Goal: Task Accomplishment & Management: Use online tool/utility

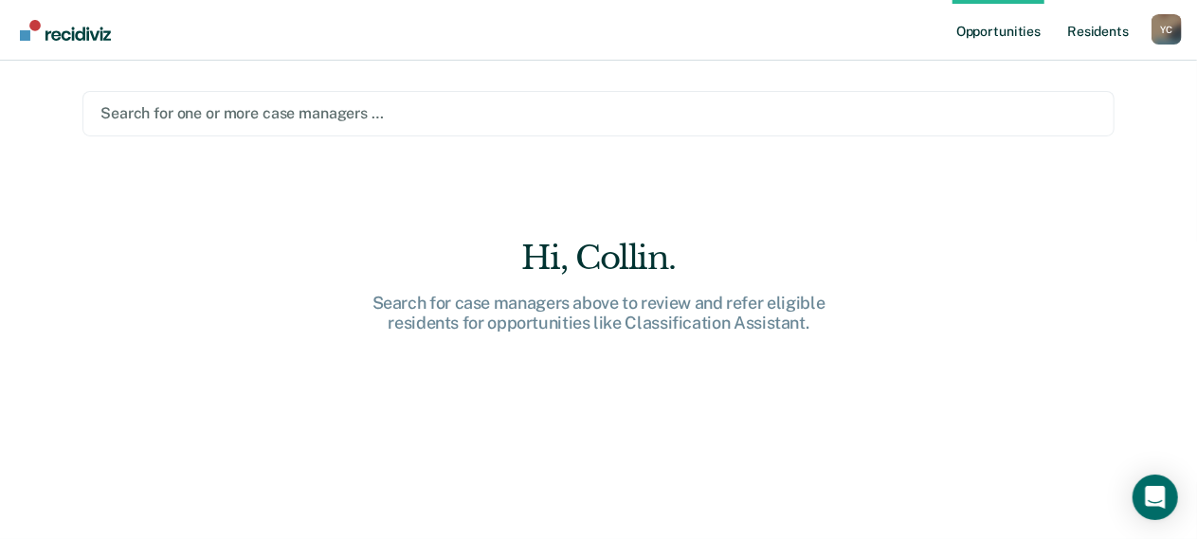
click at [1085, 27] on link "Resident s" at bounding box center [1097, 30] width 69 height 61
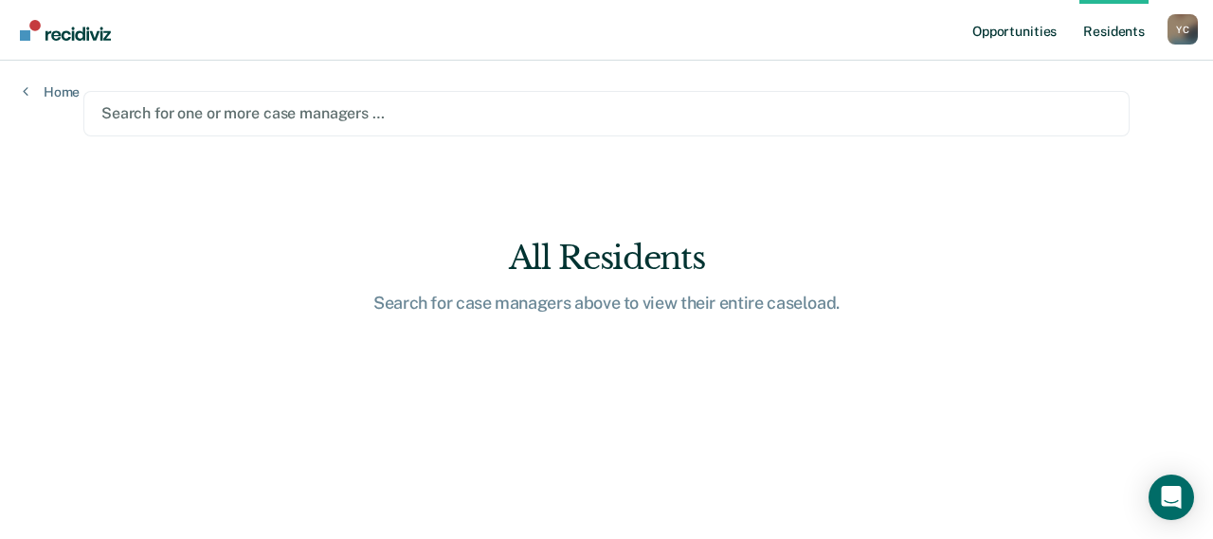
click at [993, 37] on link "Opportunities" at bounding box center [1014, 30] width 92 height 61
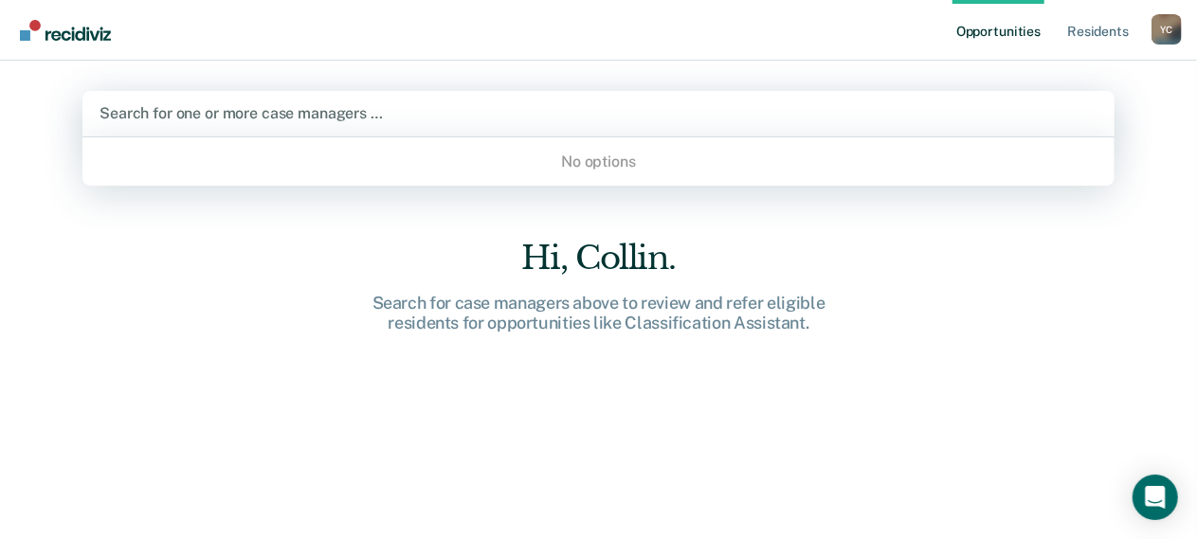
click at [449, 106] on div at bounding box center [598, 113] width 998 height 22
type input "[PERSON_NAME]"
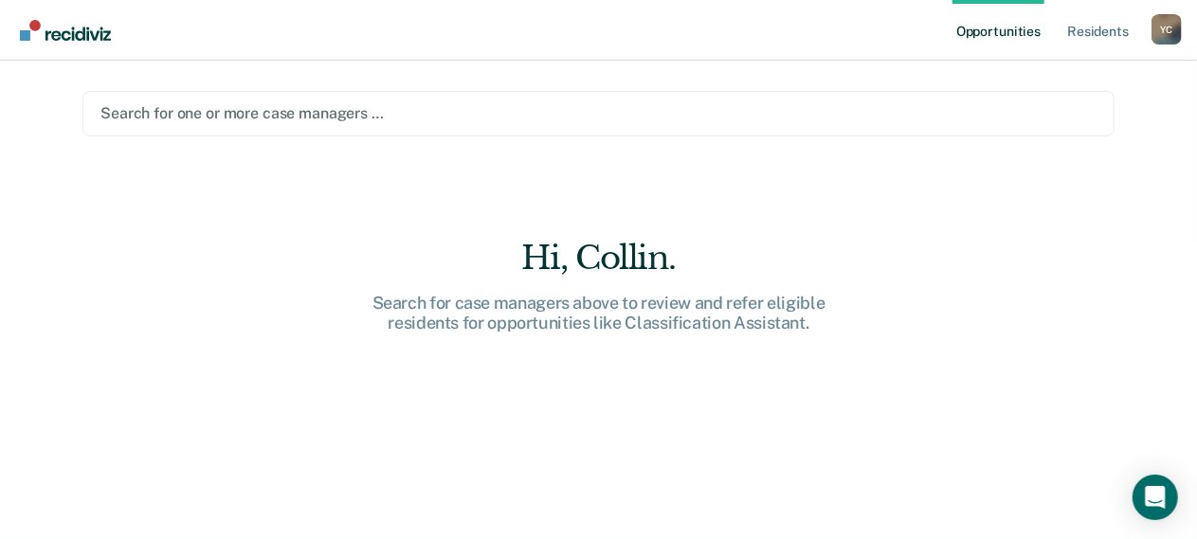
click at [283, 117] on div at bounding box center [598, 113] width 996 height 22
click at [1164, 26] on div "Y C" at bounding box center [1166, 29] width 30 height 30
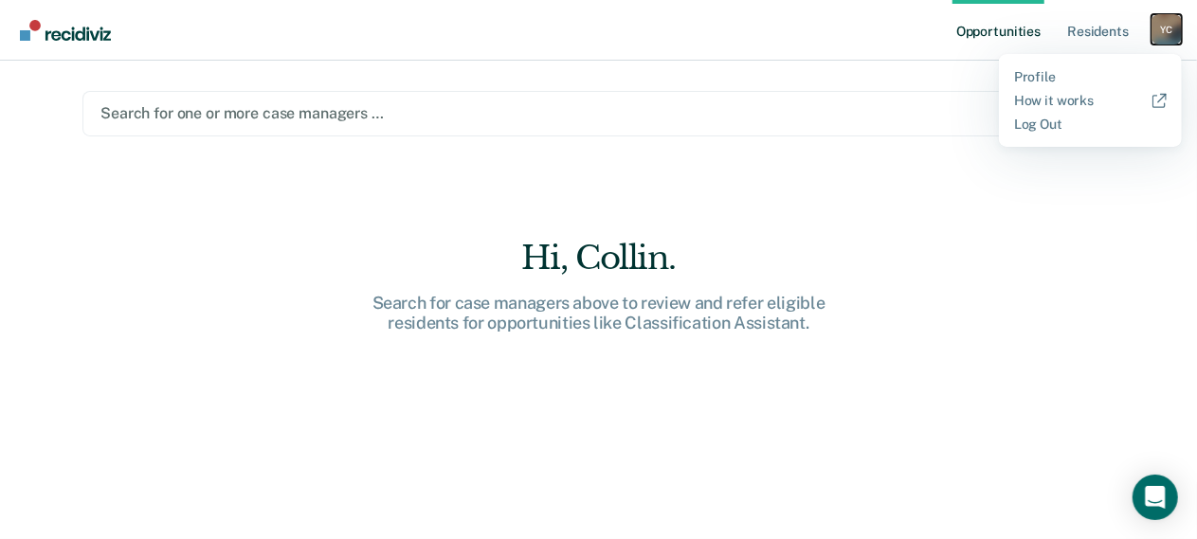
click at [1166, 22] on div "Y C" at bounding box center [1166, 29] width 30 height 30
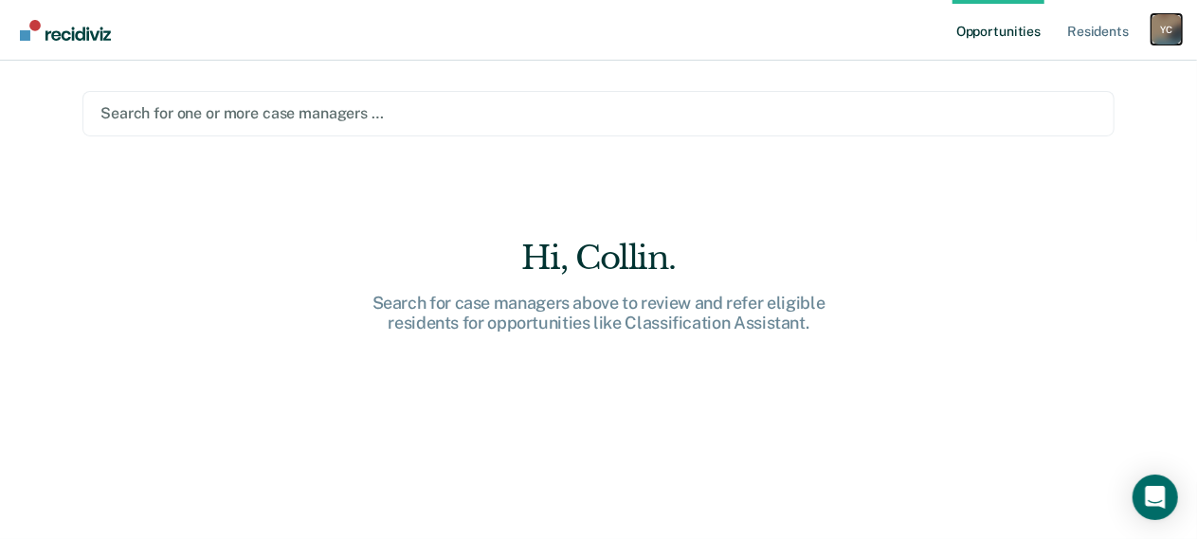
click at [1166, 22] on div "Y C" at bounding box center [1166, 29] width 30 height 30
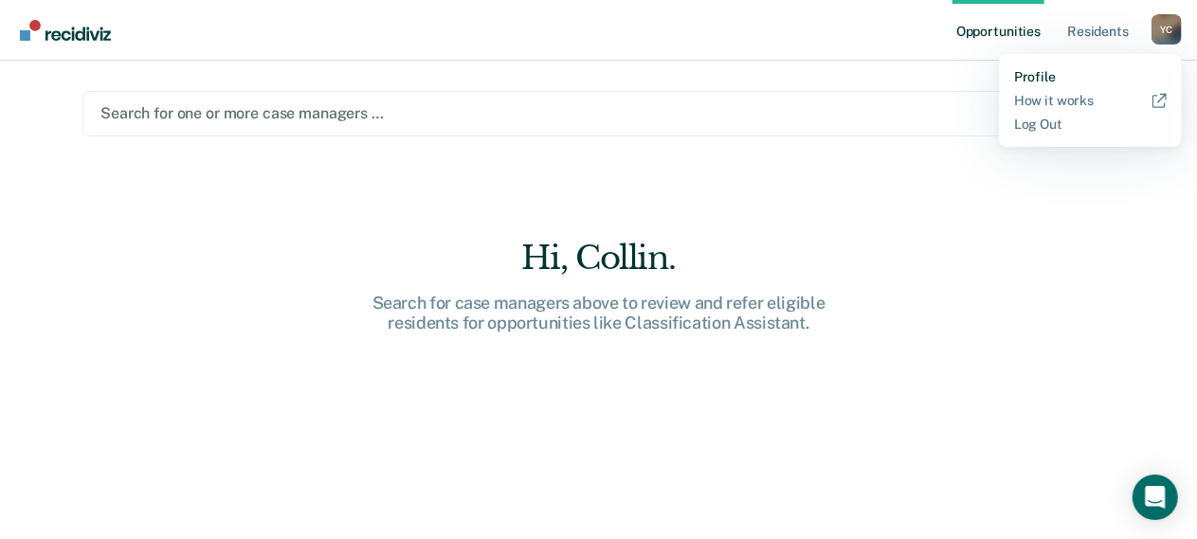
click at [1037, 73] on link "Profile" at bounding box center [1090, 77] width 153 height 16
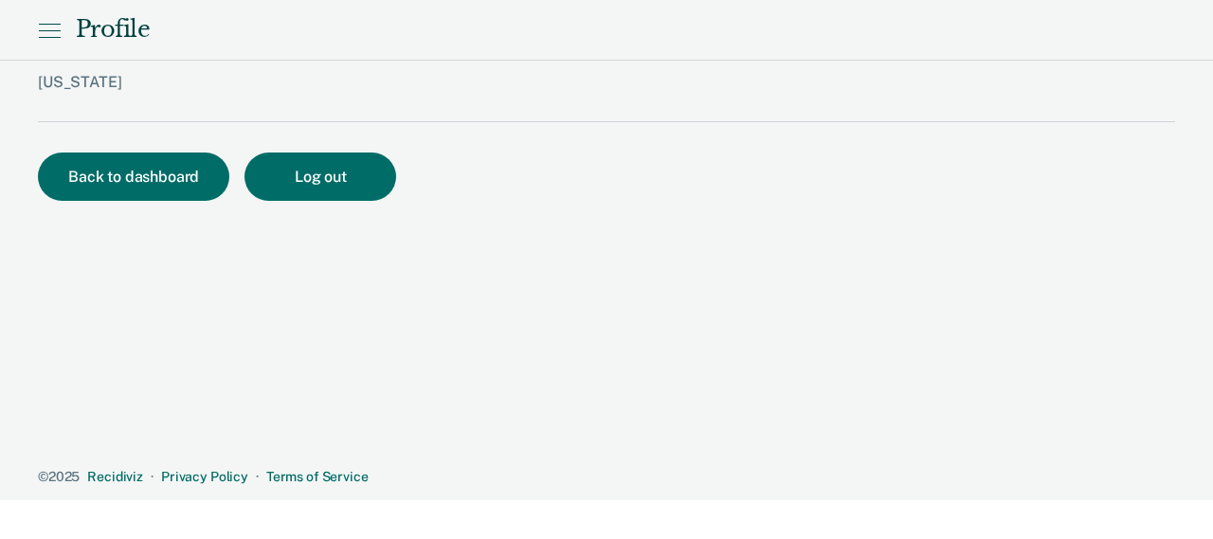
click at [42, 20] on icon at bounding box center [49, 30] width 23 height 23
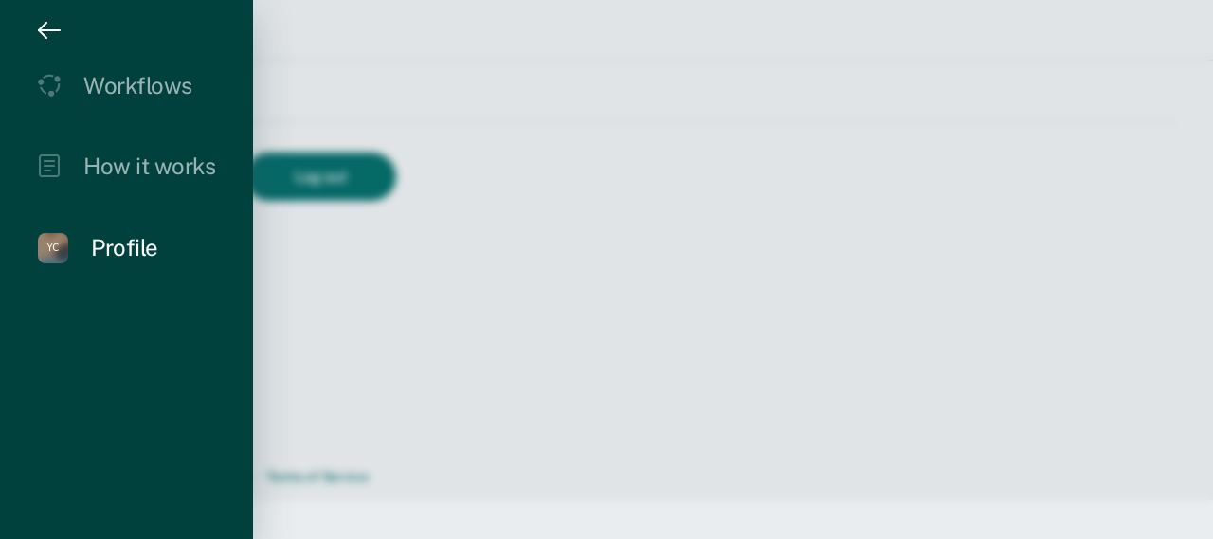
click at [45, 234] on div "Y C" at bounding box center [53, 248] width 30 height 30
click at [131, 78] on div "Workflows" at bounding box center [137, 85] width 109 height 27
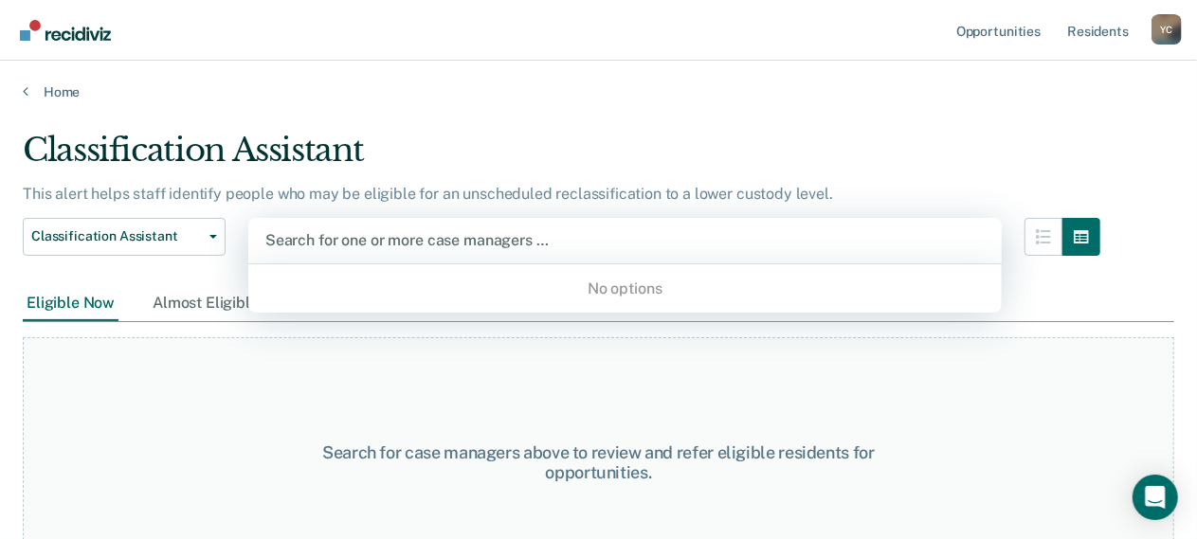
click at [362, 236] on div at bounding box center [624, 240] width 719 height 22
type input "E"
type input "C"
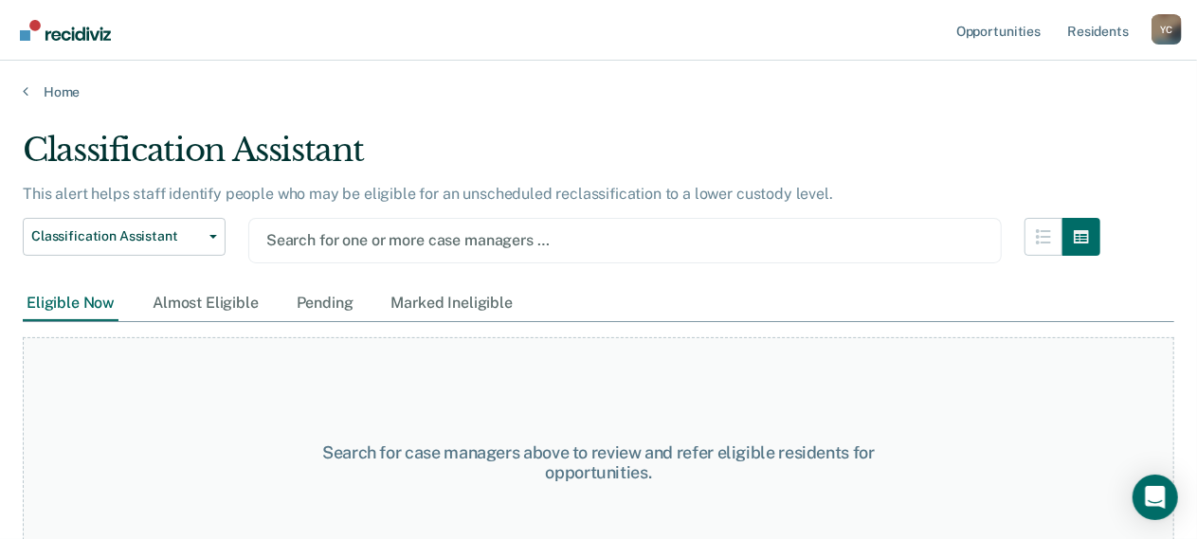
click at [131, 300] on div "Eligible Now Almost Eligible Pending Marked Ineligible" at bounding box center [270, 303] width 494 height 35
click at [188, 302] on div "Almost Eligible" at bounding box center [206, 303] width 114 height 35
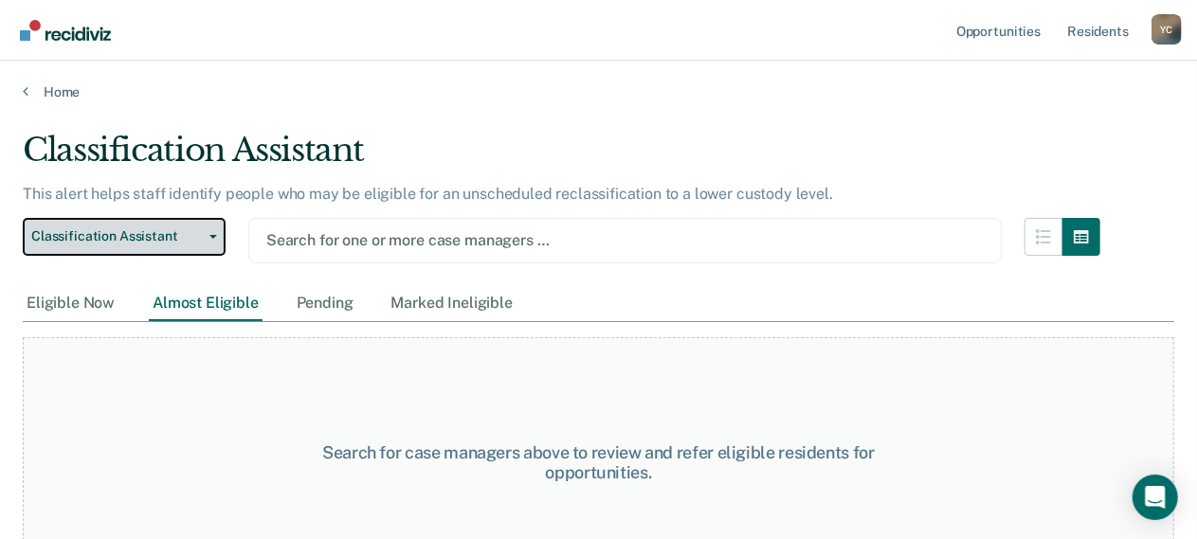
click at [190, 230] on span "Classification Assistant" at bounding box center [116, 236] width 171 height 16
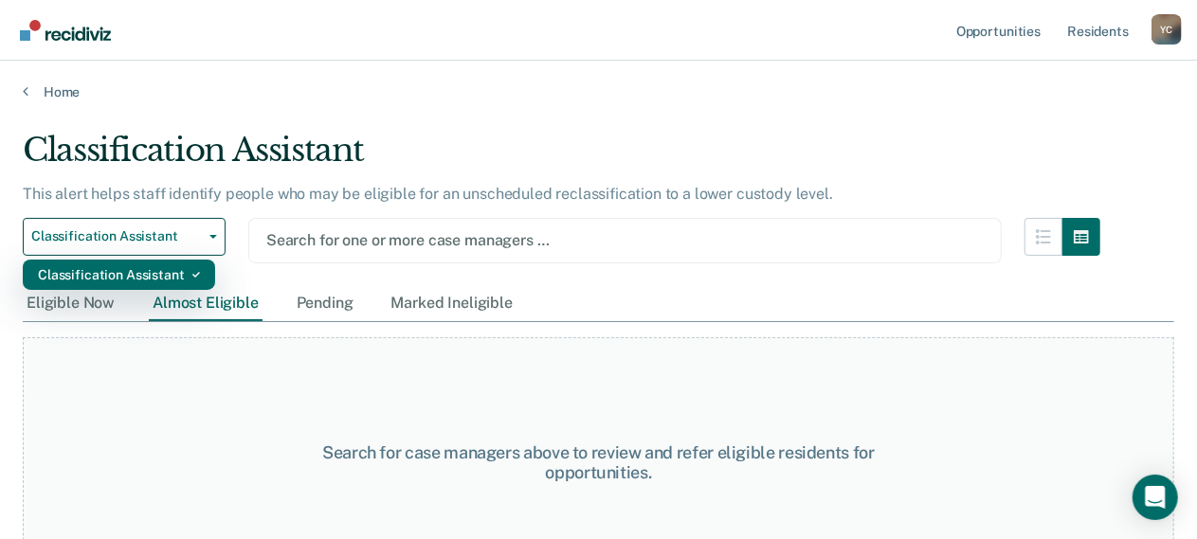
click at [173, 280] on div "Classification Assistant" at bounding box center [119, 275] width 162 height 30
